Goal: Task Accomplishment & Management: Complete application form

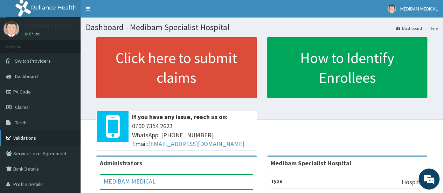
click at [18, 134] on link "Validations" at bounding box center [40, 137] width 80 height 15
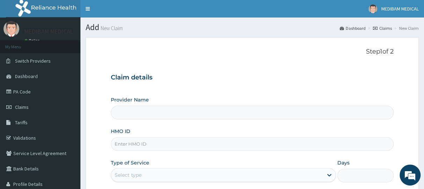
type input "Medibam Specialist Hospital"
click at [128, 147] on input "HMO ID" at bounding box center [252, 144] width 283 height 14
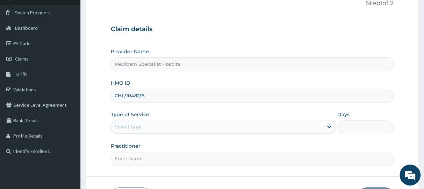
scroll to position [70, 0]
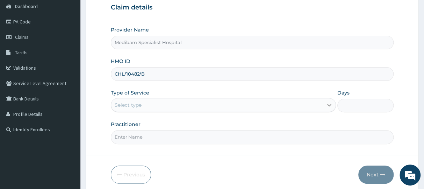
type input "CHL/10482/B"
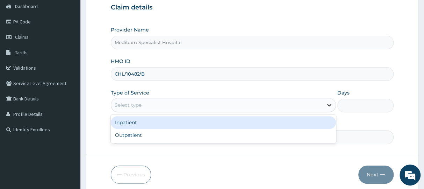
click at [329, 103] on icon at bounding box center [329, 104] width 7 height 7
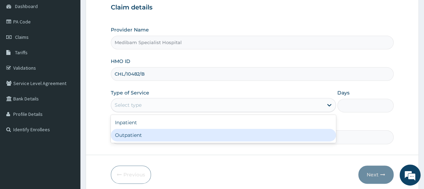
click at [286, 136] on div "Outpatient" at bounding box center [223, 135] width 225 height 13
type input "1"
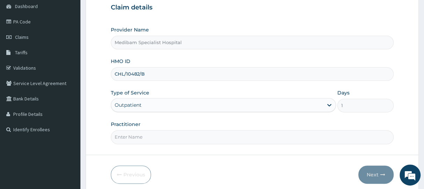
click at [280, 136] on input "Practitioner" at bounding box center [252, 137] width 283 height 14
type input "[PERSON_NAME]"
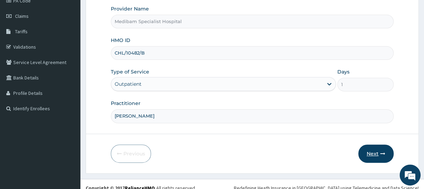
scroll to position [97, 0]
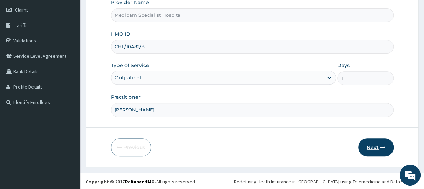
click at [373, 147] on button "Next" at bounding box center [376, 147] width 35 height 18
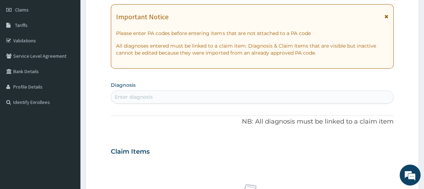
scroll to position [27, 0]
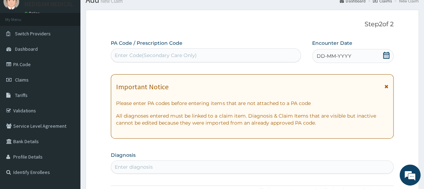
click at [384, 54] on icon at bounding box center [386, 55] width 6 height 7
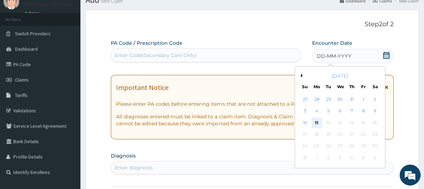
click at [313, 122] on div "11" at bounding box center [317, 123] width 10 height 10
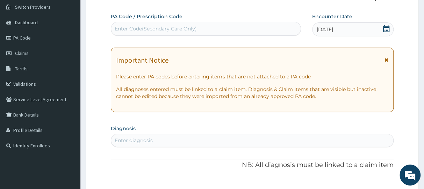
scroll to position [97, 0]
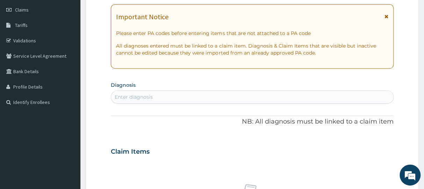
click at [167, 97] on div "Enter diagnosis" at bounding box center [252, 96] width 282 height 11
type input "[MEDICAL_DATA]"
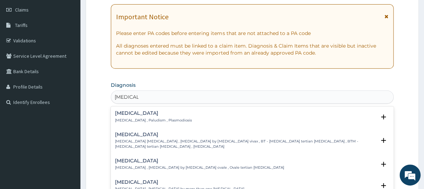
click at [125, 119] on p "[MEDICAL_DATA] , Paludism , Plasmodiosis" at bounding box center [153, 120] width 77 height 5
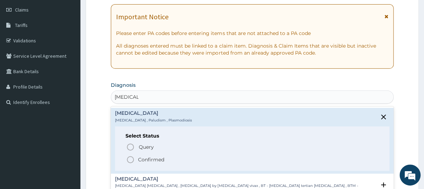
click at [126, 160] on icon "status option filled" at bounding box center [130, 159] width 8 height 8
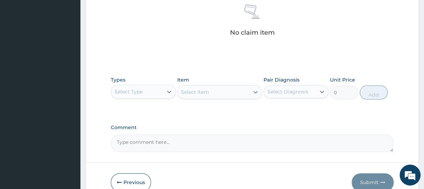
scroll to position [307, 0]
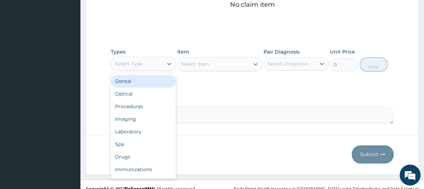
drag, startPoint x: 172, startPoint y: 63, endPoint x: 170, endPoint y: 73, distance: 9.7
click at [172, 64] on icon at bounding box center [169, 63] width 7 height 7
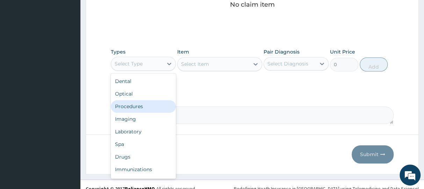
click at [140, 106] on div "Procedures" at bounding box center [143, 106] width 65 height 13
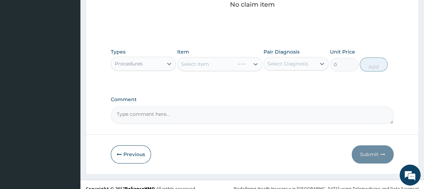
click at [258, 63] on div "Select Item" at bounding box center [219, 64] width 85 height 14
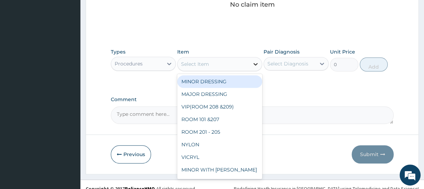
click at [256, 64] on icon at bounding box center [256, 64] width 4 height 2
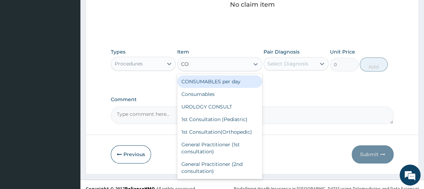
type input "CON"
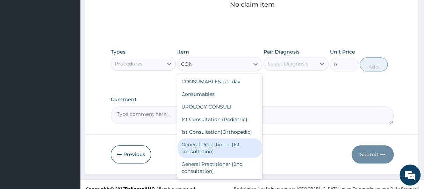
click at [233, 147] on div "General Practitioner (1st consultation)" at bounding box center [219, 148] width 85 height 20
type input "1500"
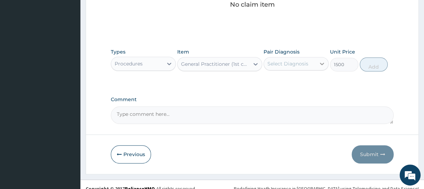
click at [322, 58] on div at bounding box center [322, 63] width 13 height 13
click at [306, 89] on div "[MEDICAL_DATA]" at bounding box center [296, 81] width 65 height 17
click at [306, 84] on div "[MEDICAL_DATA]" at bounding box center [296, 82] width 65 height 14
checkbox input "true"
click at [374, 64] on button "Add" at bounding box center [374, 64] width 28 height 14
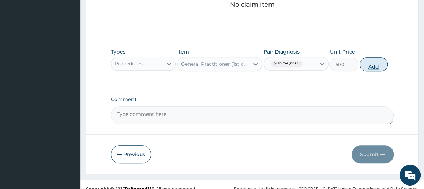
type input "0"
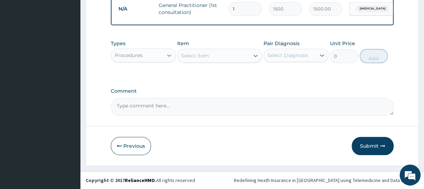
click at [170, 57] on icon at bounding box center [169, 55] width 4 height 2
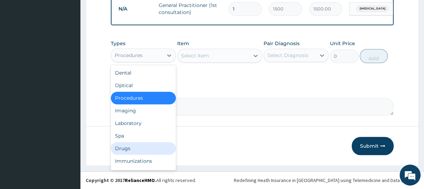
click at [133, 151] on div "Drugs" at bounding box center [143, 148] width 65 height 13
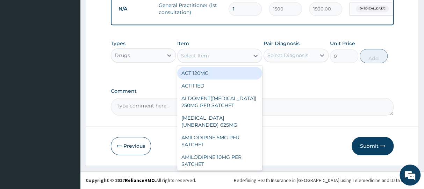
click at [256, 59] on icon at bounding box center [255, 55] width 7 height 7
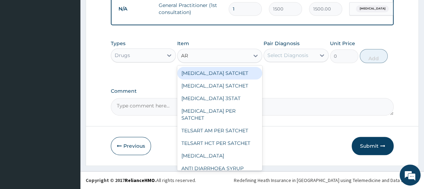
type input "A"
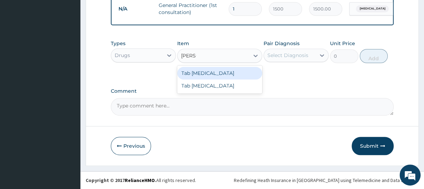
type input "COART"
click at [230, 79] on div "Tab [MEDICAL_DATA]" at bounding box center [219, 73] width 85 height 13
type input "130"
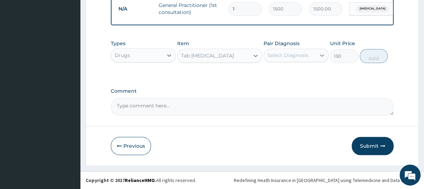
click at [320, 59] on icon at bounding box center [322, 55] width 7 height 7
click at [312, 78] on div "[MEDICAL_DATA]" at bounding box center [296, 73] width 65 height 14
checkbox input "true"
click at [374, 60] on button "Add" at bounding box center [374, 56] width 28 height 14
type input "0"
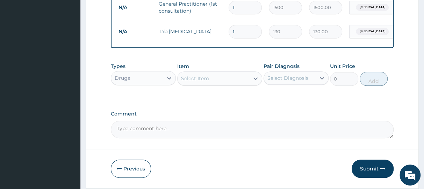
type input "0.00"
type input "6"
type input "780.00"
type input "6"
click at [252, 82] on div at bounding box center [255, 78] width 13 height 13
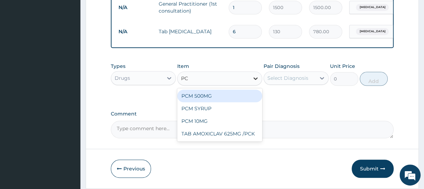
type input "PCM"
click at [219, 100] on div "PCM 500MG" at bounding box center [219, 96] width 85 height 13
type input "28"
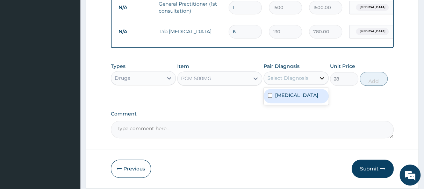
click at [325, 82] on icon at bounding box center [322, 78] width 7 height 7
click at [316, 99] on div "[MEDICAL_DATA]" at bounding box center [296, 96] width 65 height 14
checkbox input "true"
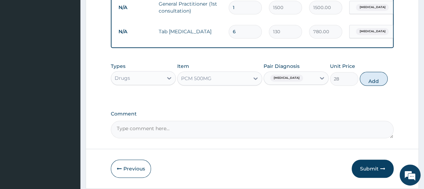
drag, startPoint x: 378, startPoint y: 82, endPoint x: 360, endPoint y: 80, distance: 18.4
click at [375, 82] on button "Add" at bounding box center [374, 79] width 28 height 14
type input "0"
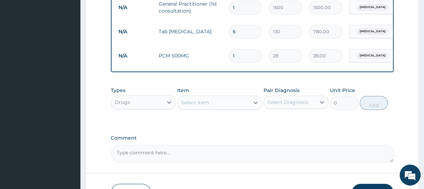
type input "18"
type input "504.00"
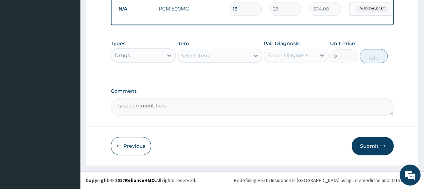
scroll to position [335, 0]
type input "18"
click at [371, 148] on button "Submit" at bounding box center [373, 146] width 42 height 18
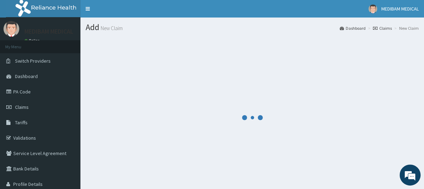
scroll to position [0, 0]
